Goal: Complete application form

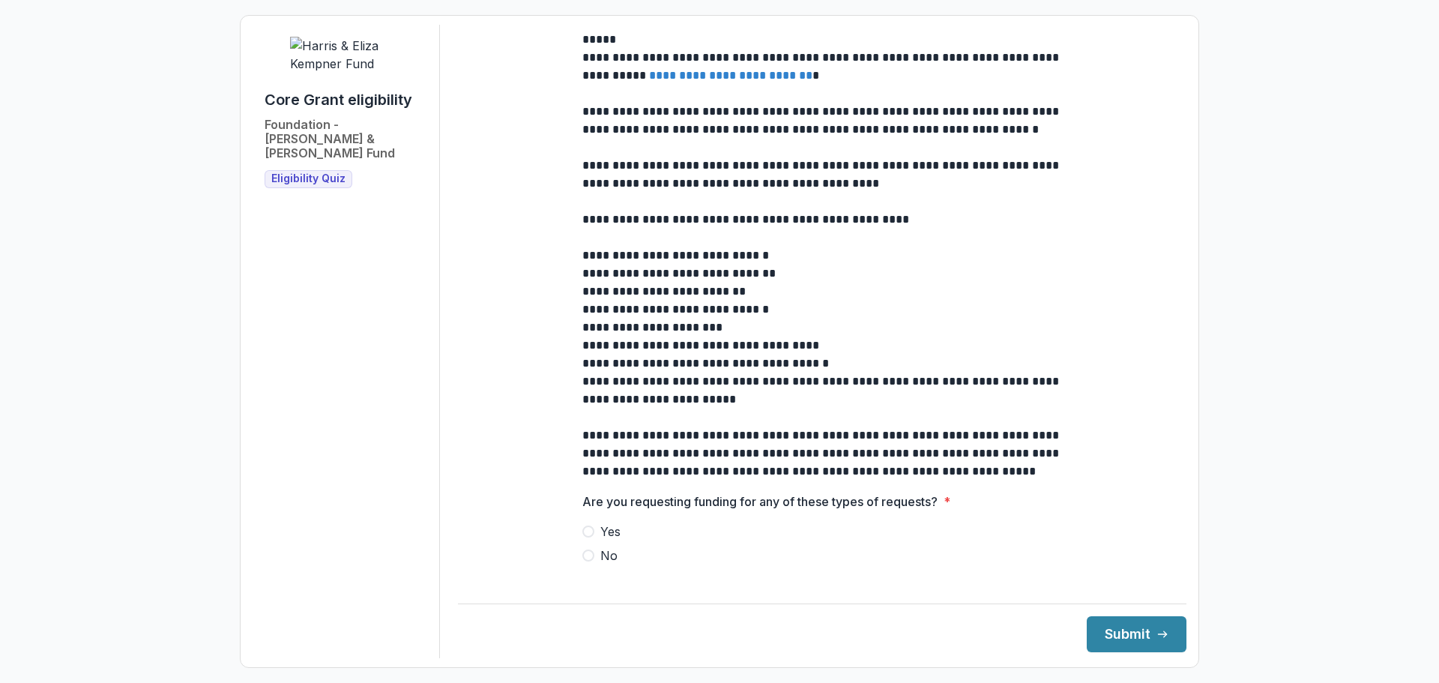
scroll to position [225, 0]
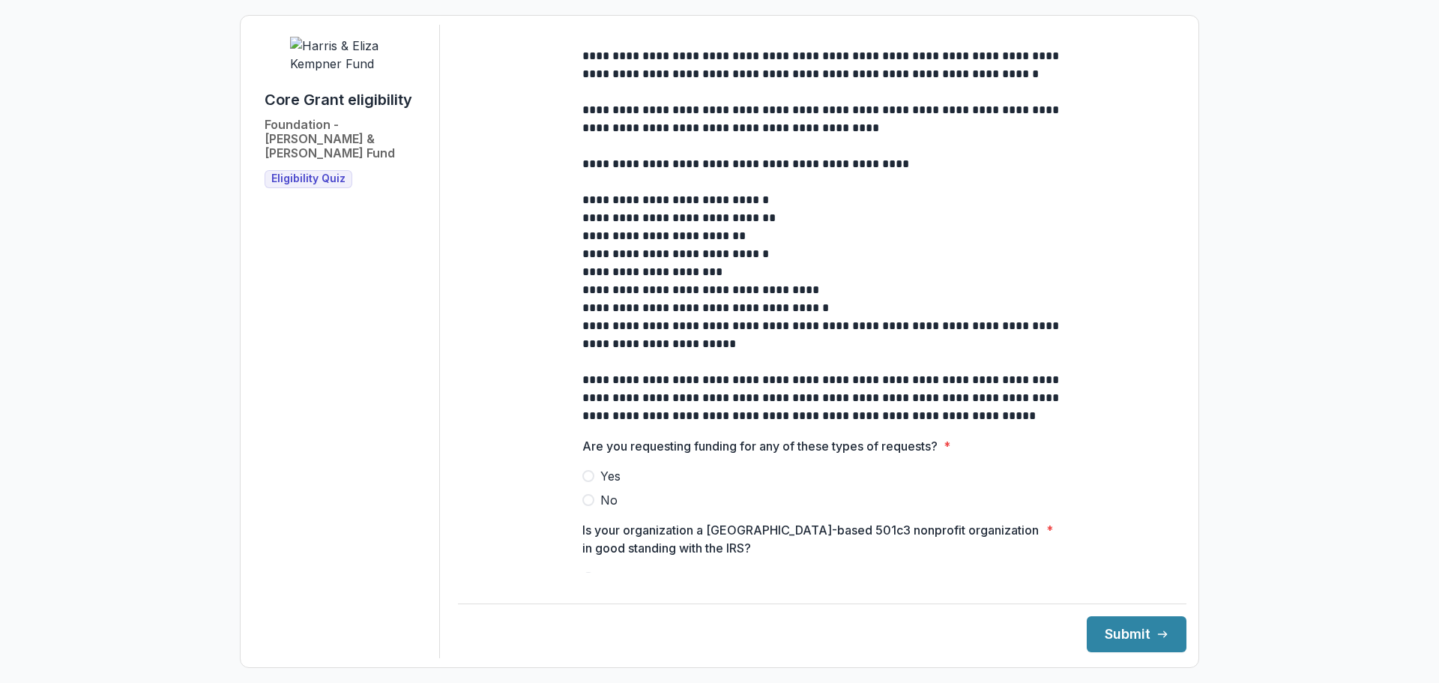
click at [584, 506] on span at bounding box center [588, 500] width 12 height 12
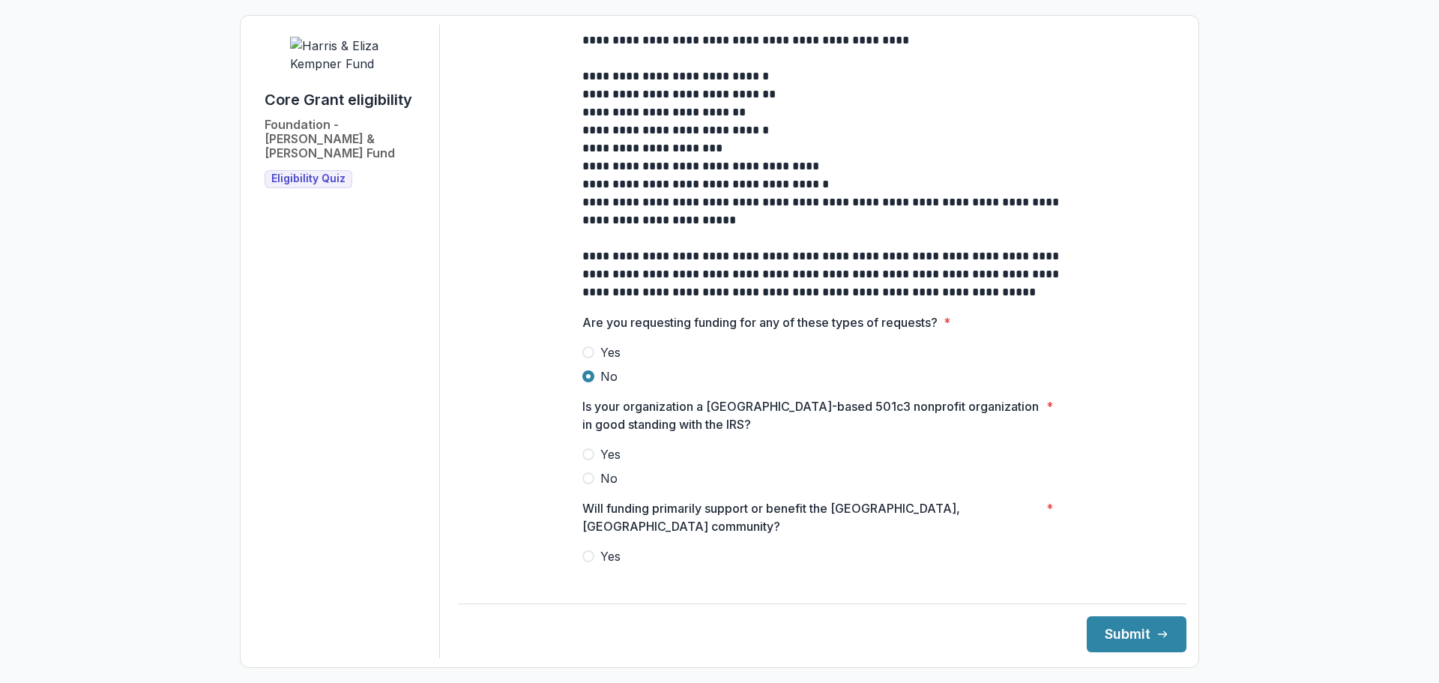
scroll to position [375, 0]
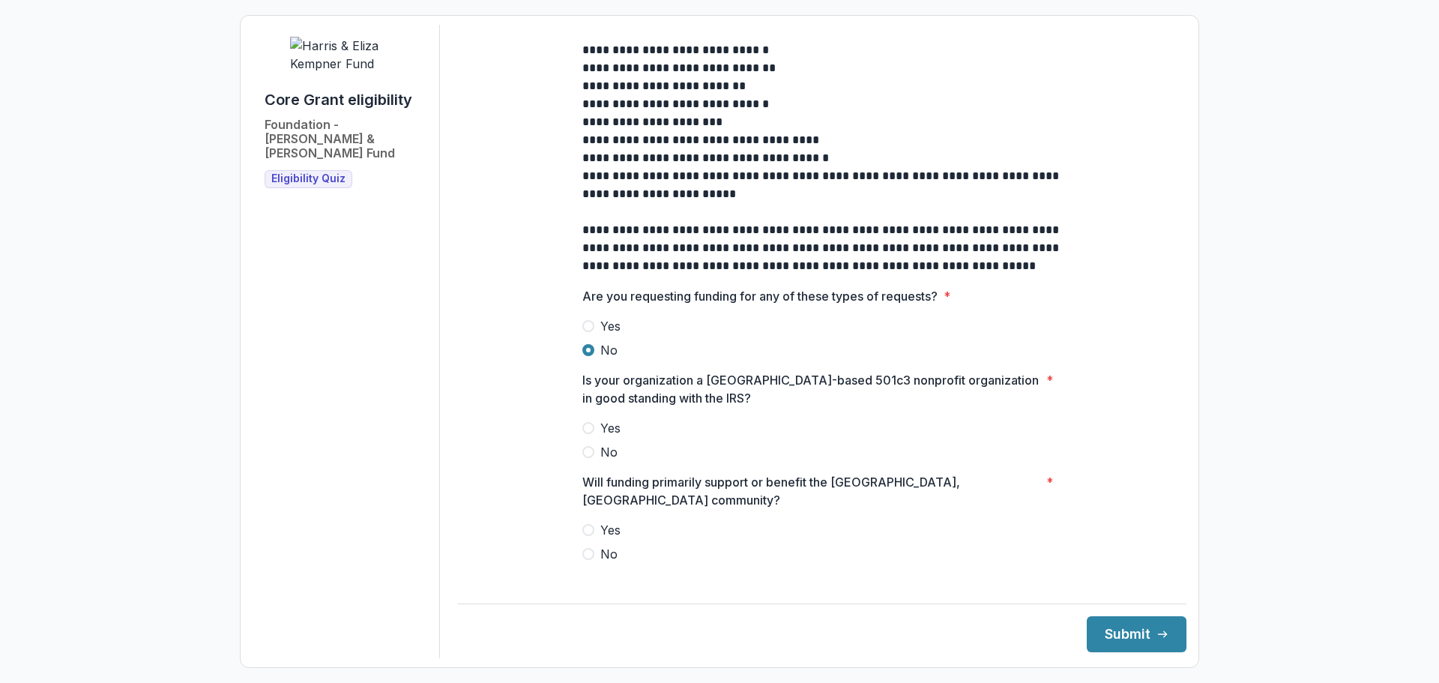
click at [583, 434] on span at bounding box center [588, 428] width 12 height 12
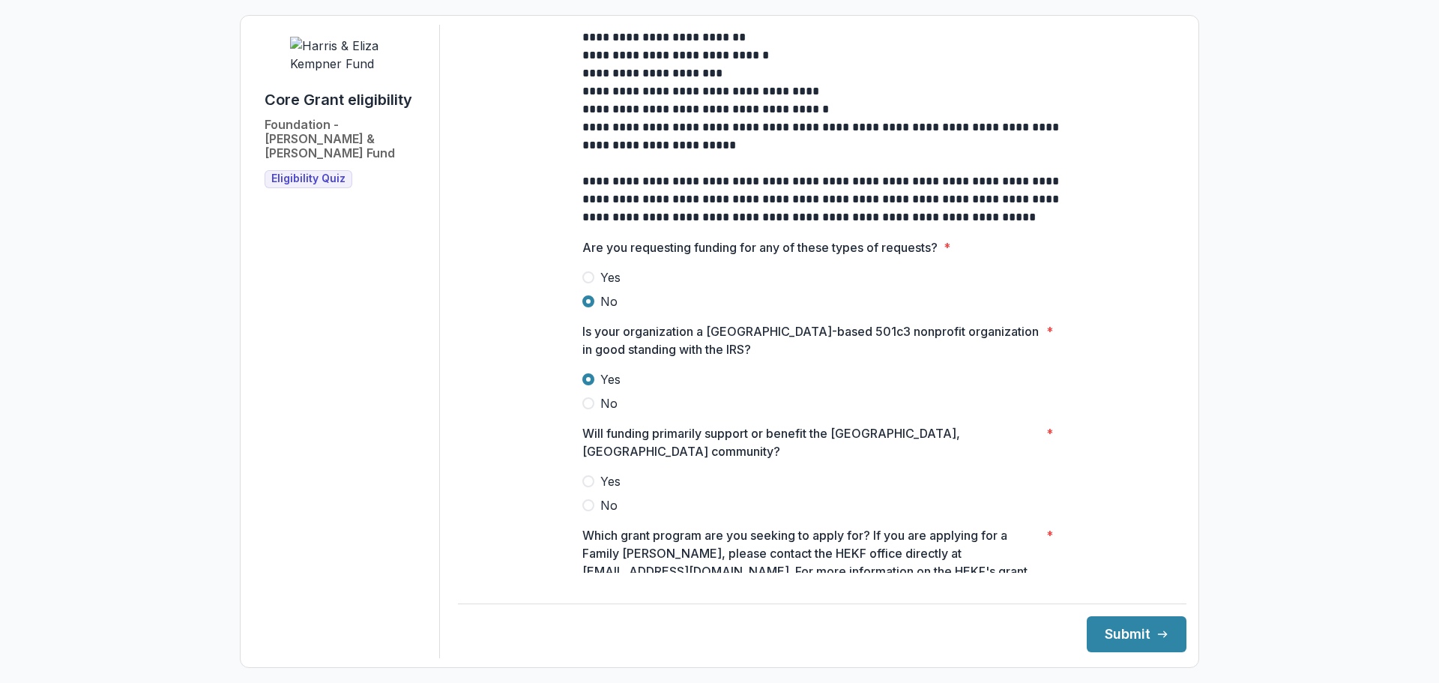
scroll to position [450, 0]
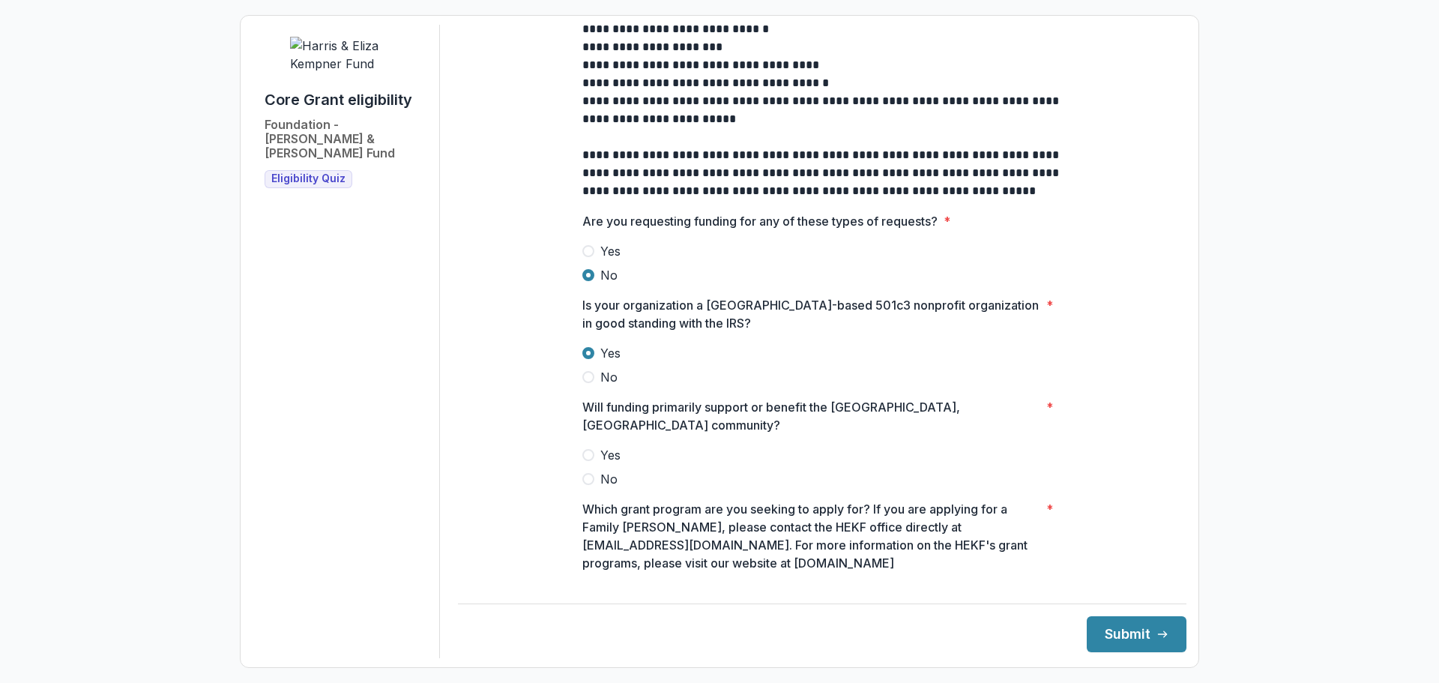
click at [588, 449] on span at bounding box center [588, 455] width 12 height 12
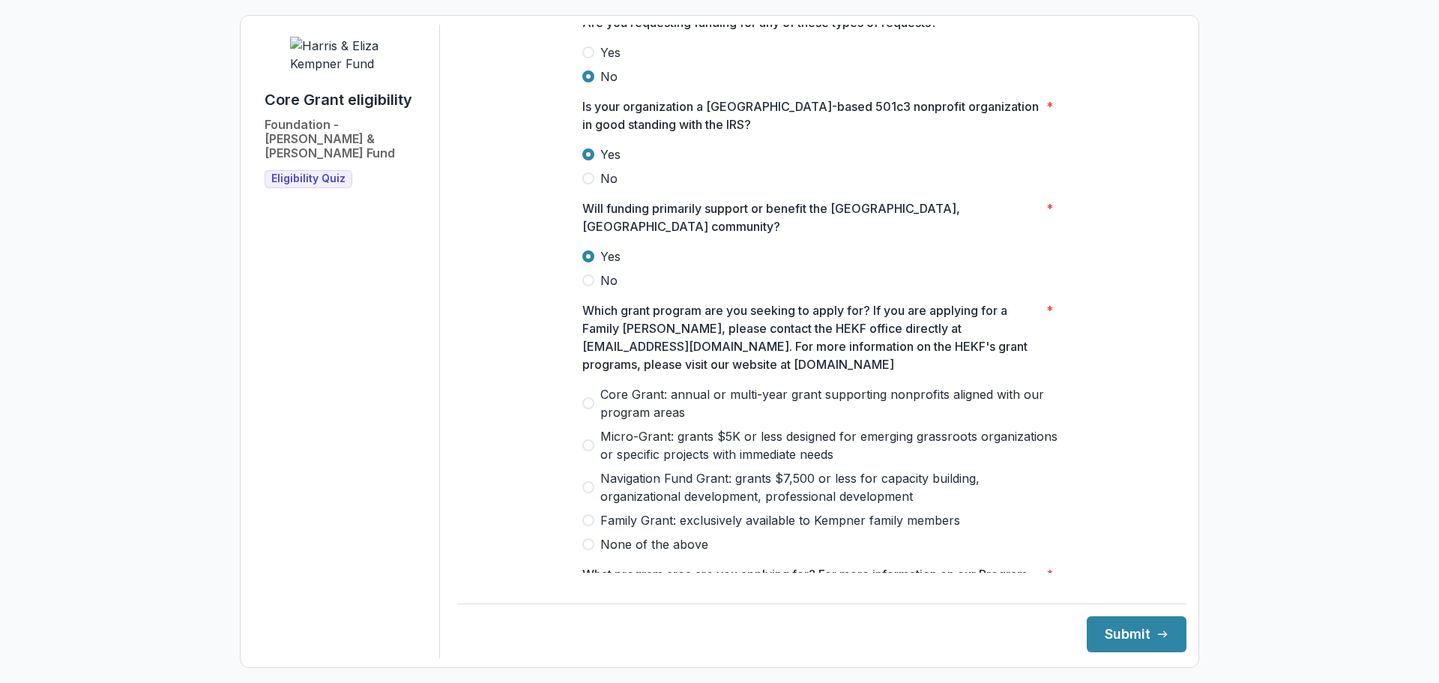
scroll to position [674, 0]
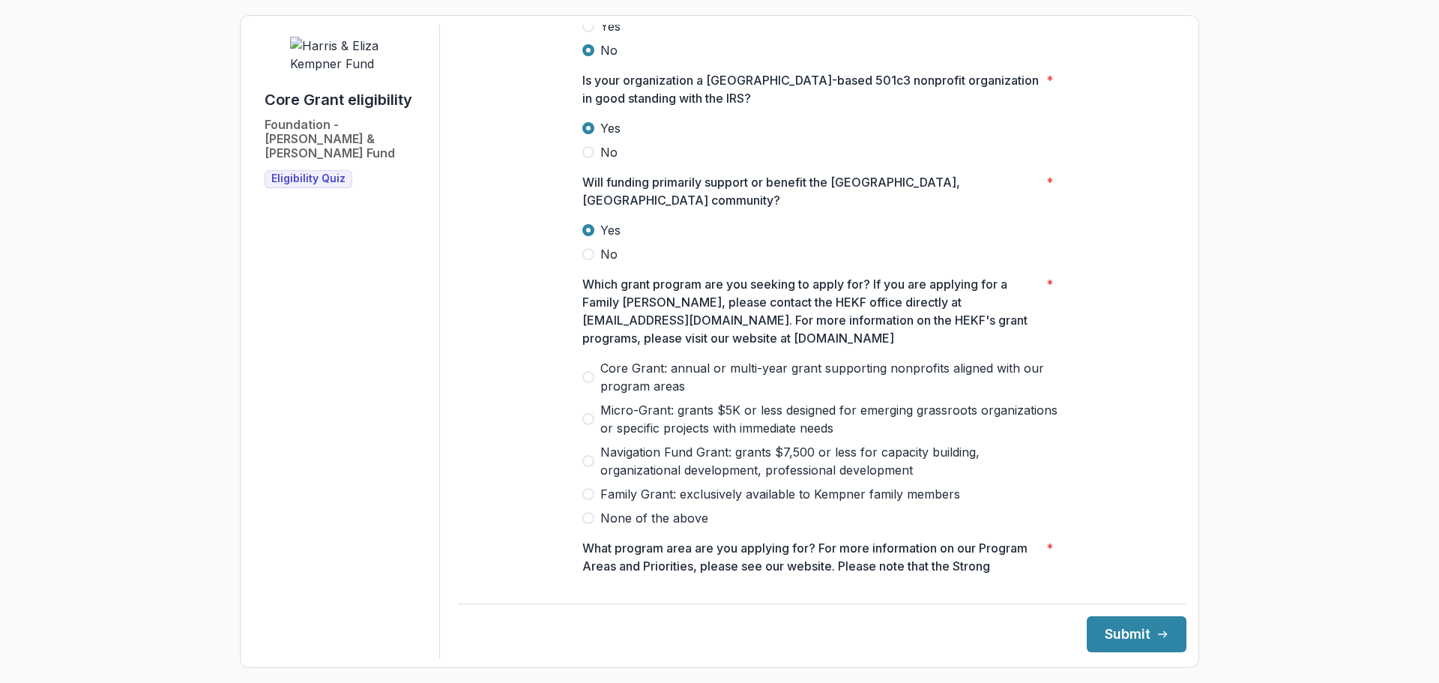
click at [588, 374] on span at bounding box center [588, 377] width 12 height 12
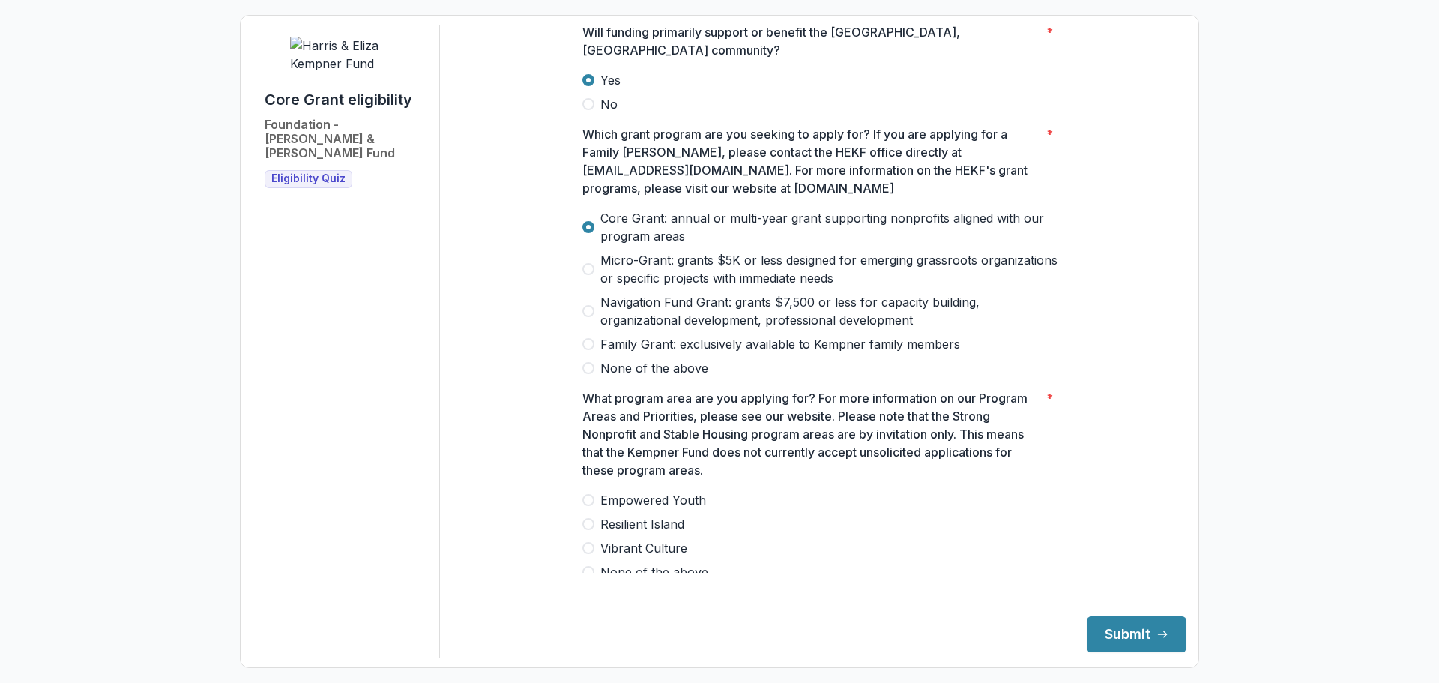
scroll to position [899, 0]
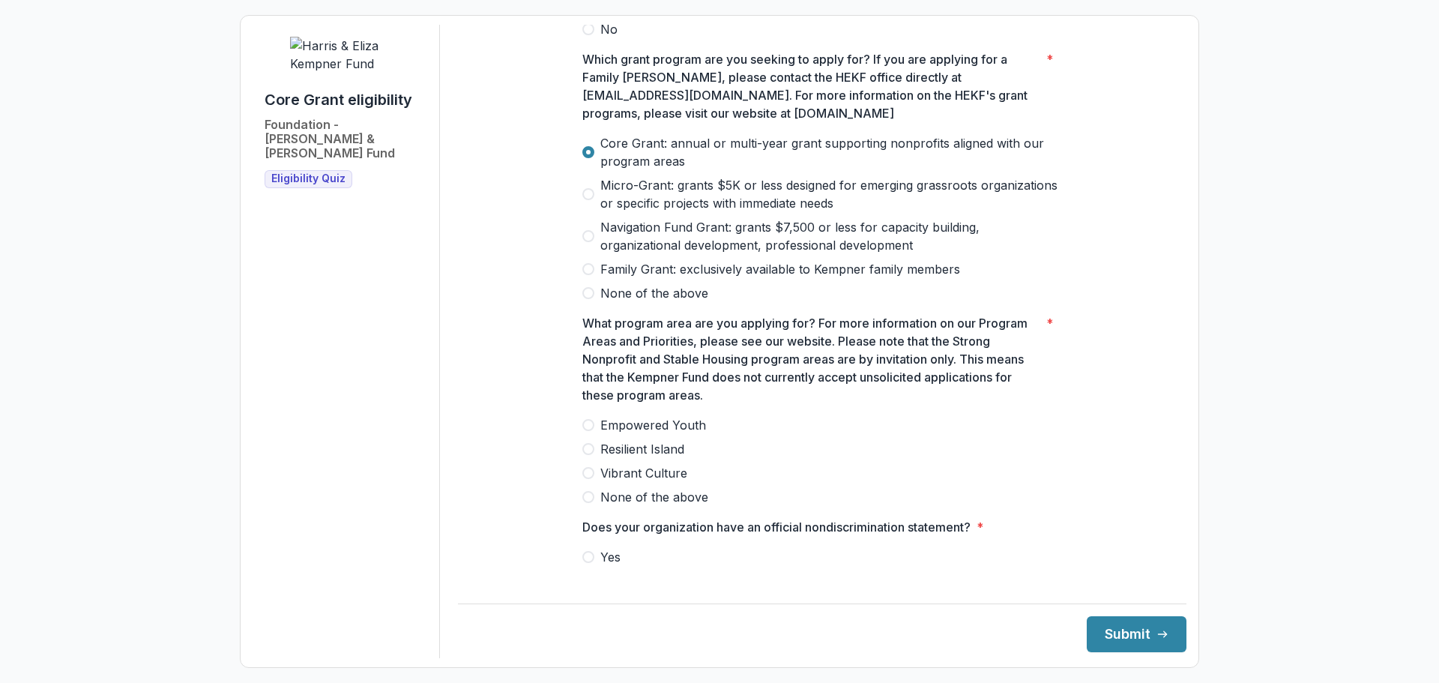
click at [589, 443] on span at bounding box center [588, 449] width 12 height 12
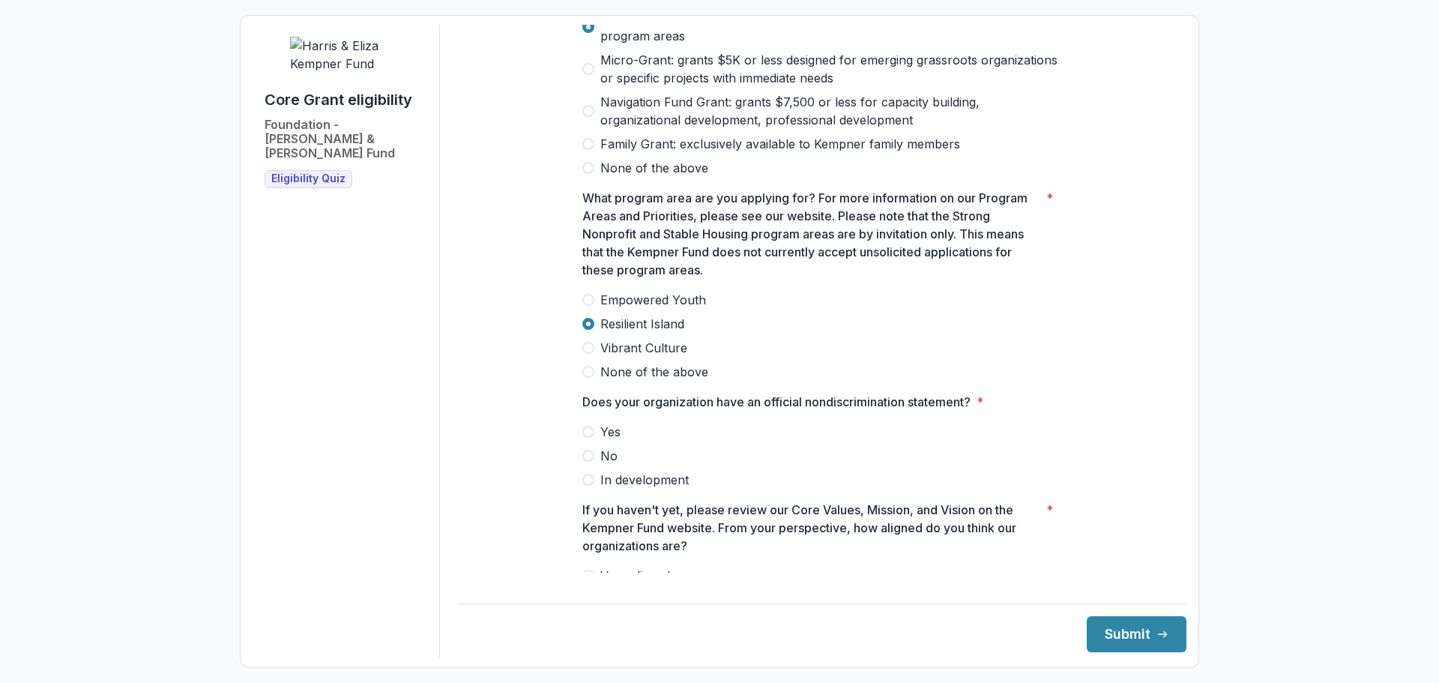
scroll to position [1049, 0]
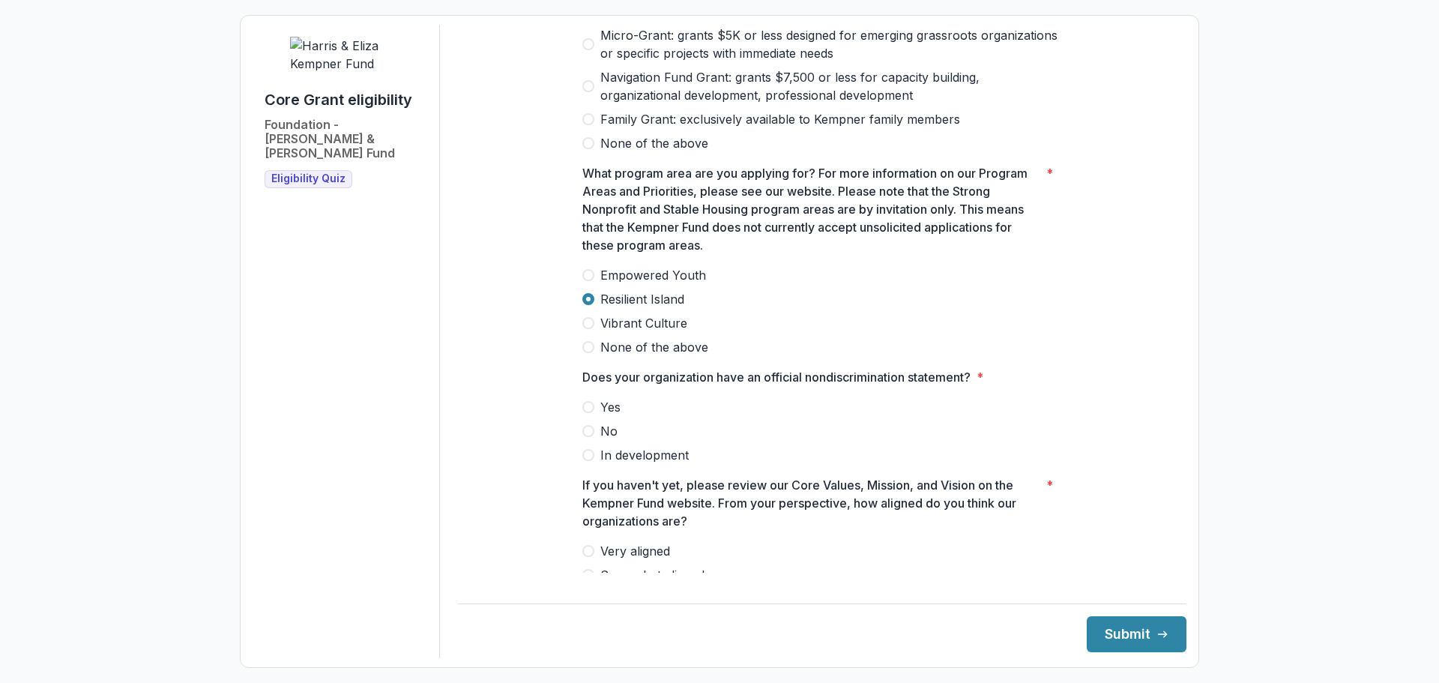
click at [585, 401] on span at bounding box center [588, 407] width 12 height 12
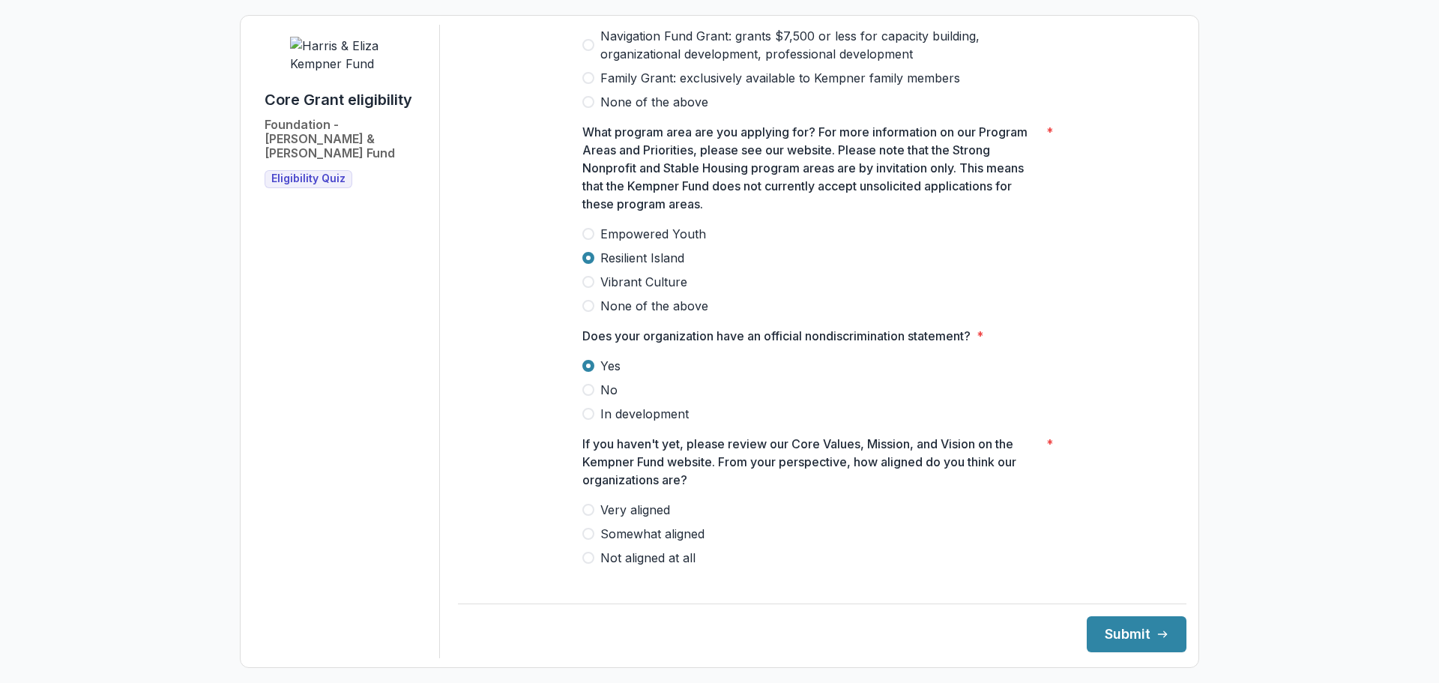
click at [582, 505] on span at bounding box center [588, 510] width 12 height 12
click at [1106, 635] on button "Submit" at bounding box center [1137, 634] width 100 height 36
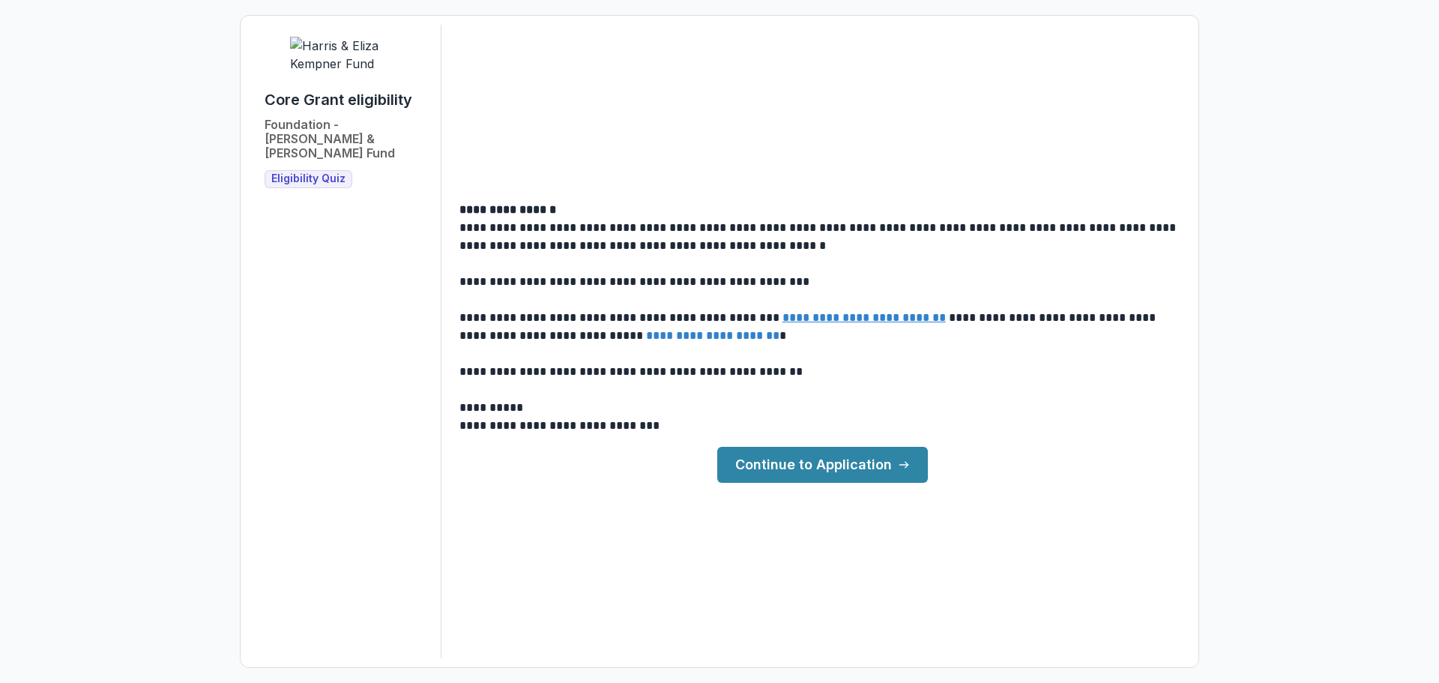
click at [801, 465] on link "Continue to Application" at bounding box center [822, 465] width 211 height 36
